Goal: Task Accomplishment & Management: Manage account settings

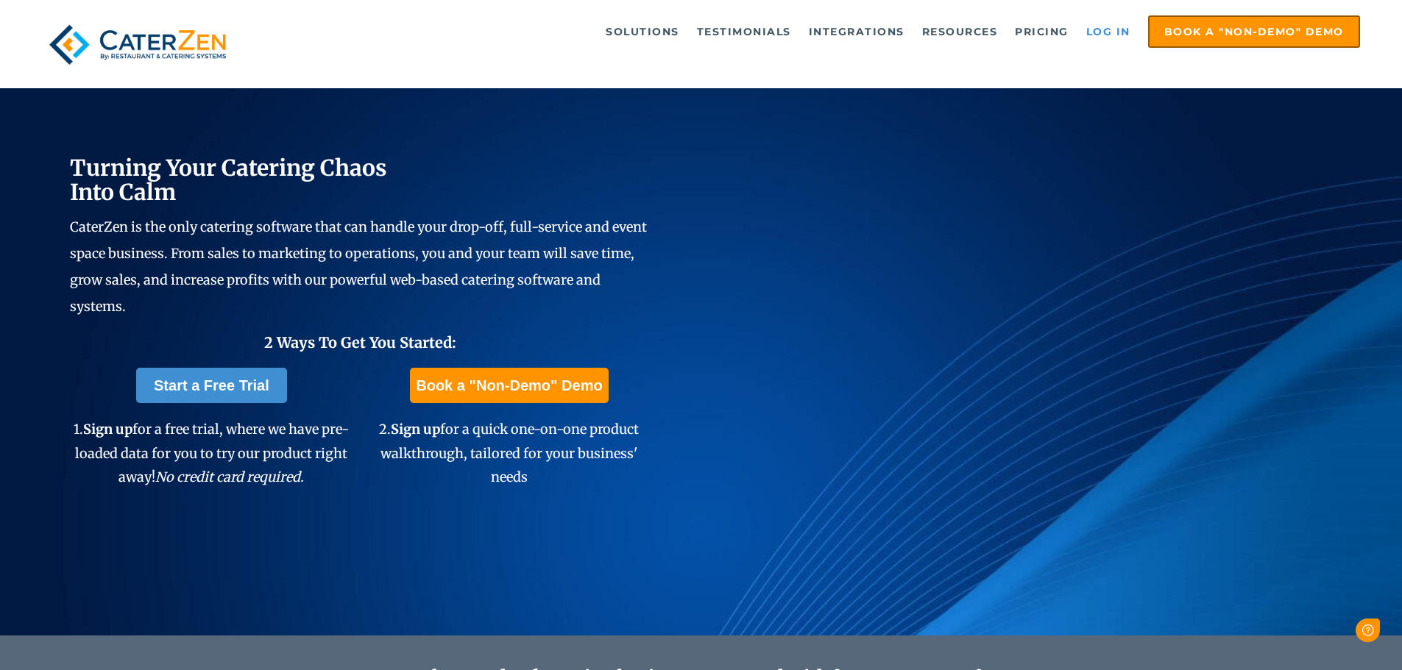
click at [1100, 29] on link "Log in" at bounding box center [1108, 31] width 59 height 29
click at [1115, 27] on link "Log in" at bounding box center [1108, 31] width 59 height 29
click at [1124, 32] on link "Log in" at bounding box center [1108, 31] width 59 height 29
click at [1108, 26] on link "Log in" at bounding box center [1108, 31] width 59 height 29
